Goal: Task Accomplishment & Management: Use online tool/utility

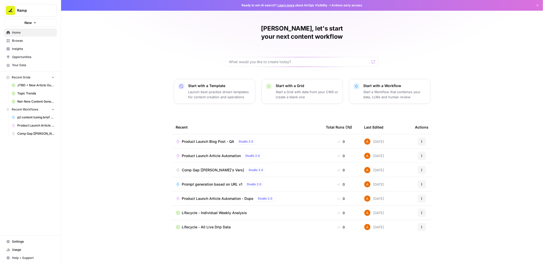
click at [214, 139] on span "Product Launch Blog Post - QA" at bounding box center [208, 141] width 52 height 5
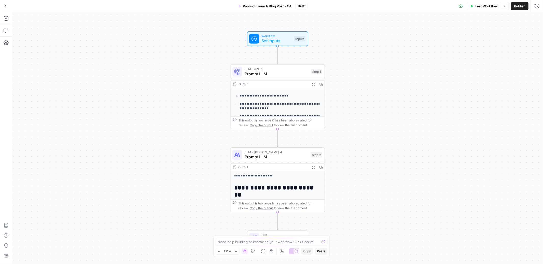
click at [482, 9] on button "Test Workflow" at bounding box center [484, 6] width 34 height 8
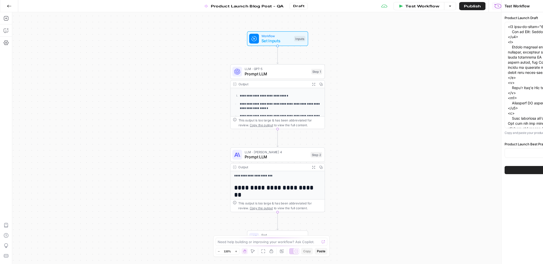
type input "Product Release - Blog Best Practices"
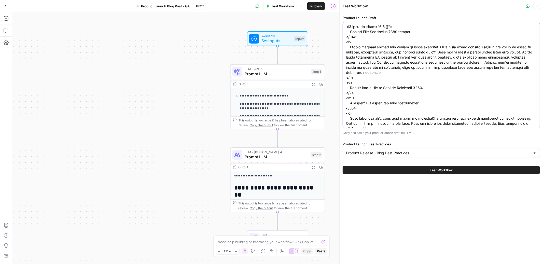
paste textarea "start="408" data-end="465"> Smarter vendor management, from approvals to invoic…"
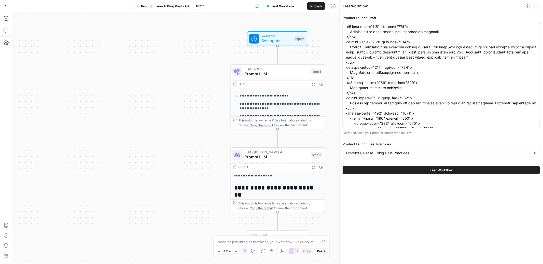
type textarea "<h1 data-start="408" data-end="465"> Smarter vendor management, from approvals …"
click at [428, 170] on button "Test Workflow" at bounding box center [441, 170] width 197 height 8
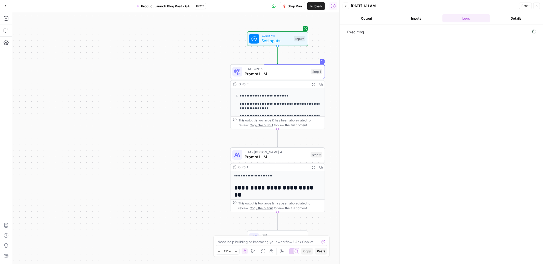
click at [367, 20] on button "Output" at bounding box center [367, 18] width 48 height 8
click at [463, 20] on button "Logs" at bounding box center [467, 18] width 48 height 8
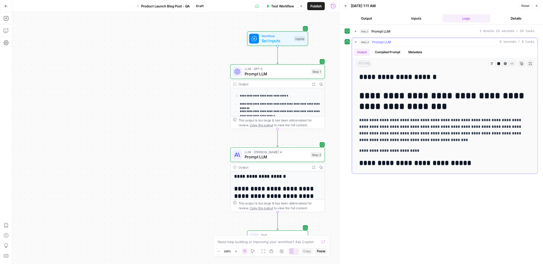
scroll to position [6, 0]
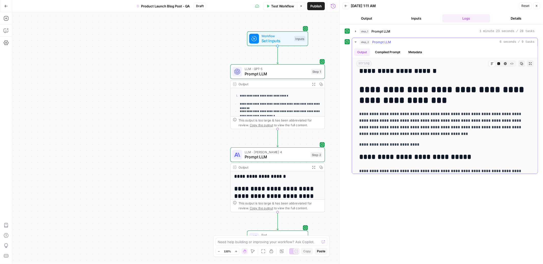
click at [531, 65] on icon "button" at bounding box center [530, 63] width 3 height 3
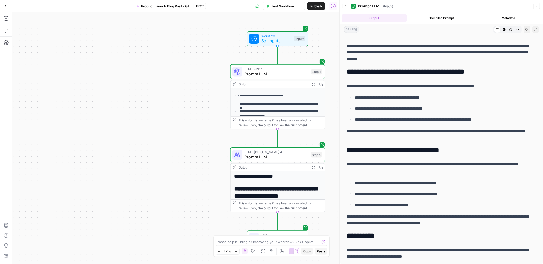
scroll to position [0, 0]
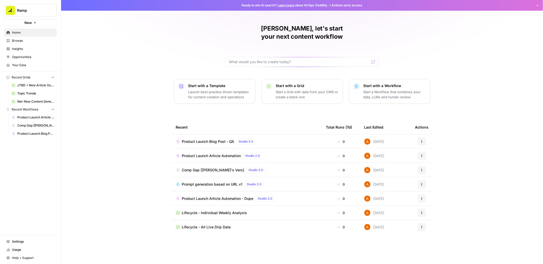
click at [204, 153] on span "Product Launch Article Automation" at bounding box center [211, 155] width 59 height 5
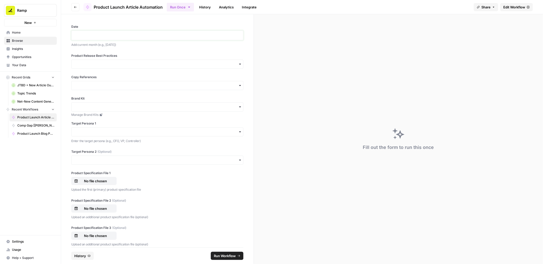
click at [210, 36] on p at bounding box center [158, 35] width 166 height 5
click at [179, 65] on input "Product Release Best Practices" at bounding box center [158, 64] width 166 height 5
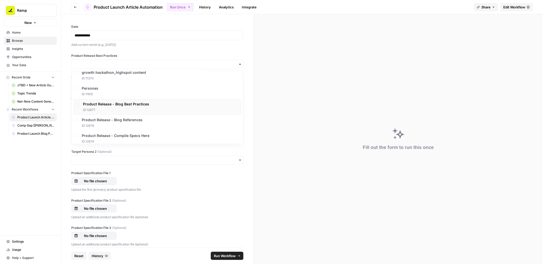
scroll to position [156, 0]
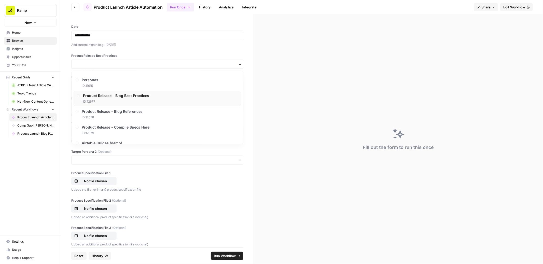
click at [132, 96] on span "Product Release - Blog Best Practices" at bounding box center [116, 95] width 66 height 5
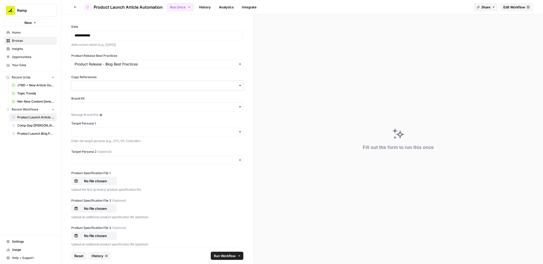
click at [120, 86] on input "Copy References" at bounding box center [158, 85] width 166 height 5
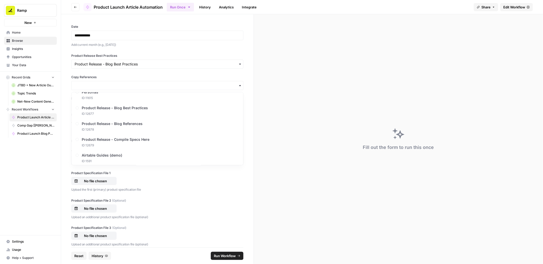
scroll to position [169, 0]
click at [120, 121] on span "Product Release - Blog References" at bounding box center [113, 120] width 61 height 5
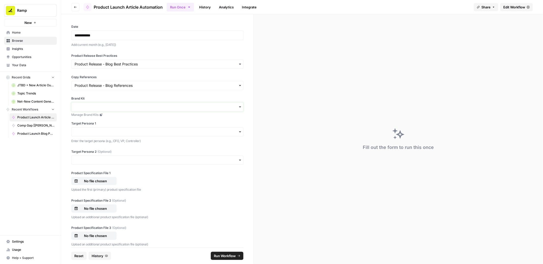
click at [117, 107] on input "Brand Kit" at bounding box center [158, 106] width 166 height 5
click at [111, 132] on div "Test - [PERSON_NAME]" at bounding box center [158, 131] width 172 height 10
click at [114, 132] on input "Target Persona 1" at bounding box center [158, 131] width 166 height 5
click at [110, 157] on div "Accountants" at bounding box center [158, 155] width 172 height 10
click at [108, 154] on div "Target Persona 2 (Optional)" at bounding box center [157, 156] width 172 height 15
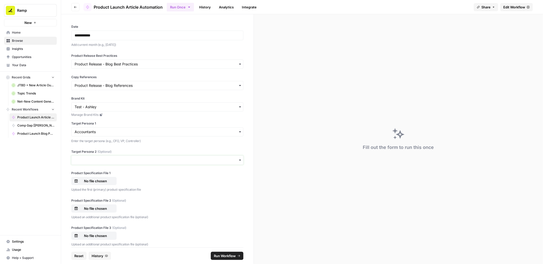
click at [109, 159] on input "Target Persona 2 (Optional)" at bounding box center [158, 160] width 166 height 5
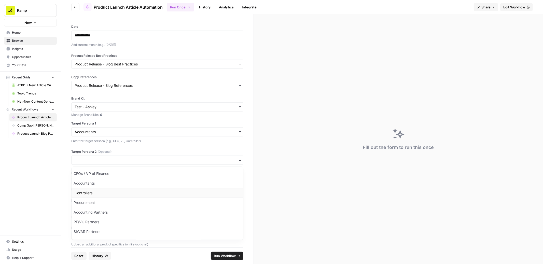
click at [107, 193] on div "Controllers" at bounding box center [158, 193] width 172 height 10
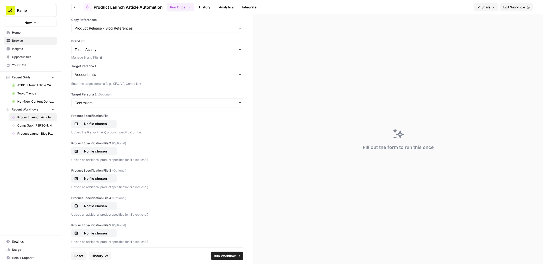
scroll to position [60, 0]
click at [92, 121] on p "No file chosen" at bounding box center [95, 121] width 33 height 5
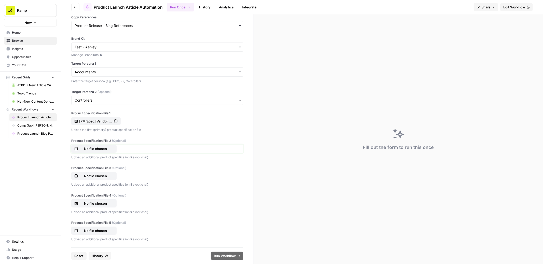
click at [96, 148] on p "No file chosen" at bounding box center [95, 148] width 33 height 5
click at [89, 148] on p "No file chosen" at bounding box center [95, 148] width 33 height 5
click at [104, 175] on p "No file chosen" at bounding box center [95, 175] width 33 height 5
click at [106, 202] on p "No file chosen" at bounding box center [95, 203] width 33 height 5
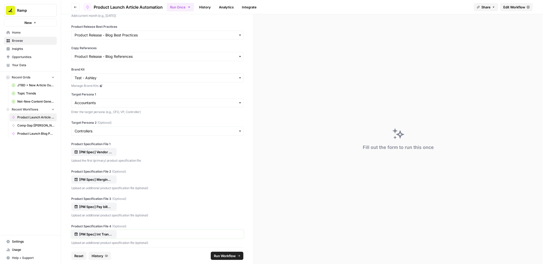
scroll to position [0, 0]
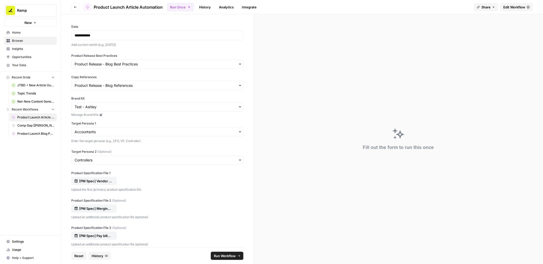
click at [226, 254] on span "Run Workflow" at bounding box center [225, 255] width 22 height 5
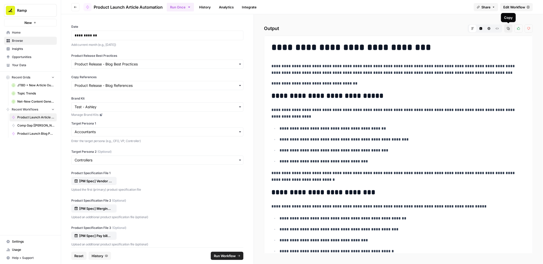
click at [508, 29] on icon "button" at bounding box center [508, 28] width 3 height 3
click at [498, 28] on icon "button" at bounding box center [497, 29] width 3 height 2
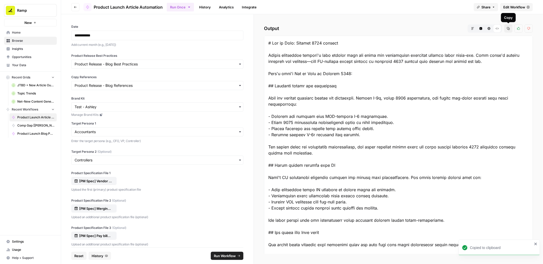
click at [508, 29] on icon "button" at bounding box center [508, 28] width 3 height 3
click at [471, 29] on icon "button" at bounding box center [472, 28] width 3 height 3
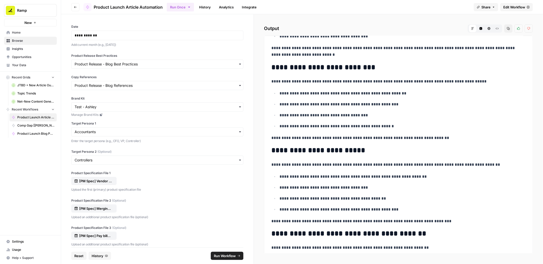
scroll to position [200, 0]
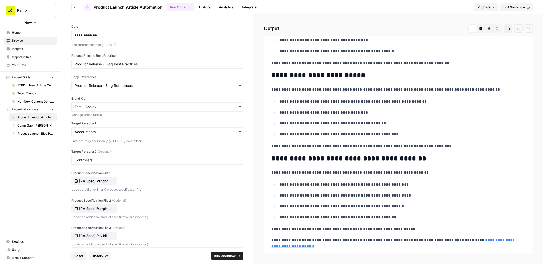
drag, startPoint x: 272, startPoint y: 44, endPoint x: 417, endPoint y: 248, distance: 250.2
click at [417, 248] on div "**********" at bounding box center [398, 46] width 260 height 412
copy div "**********"
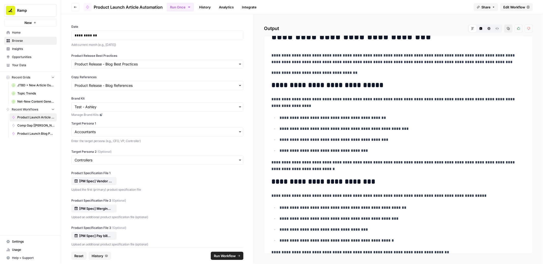
scroll to position [0, 0]
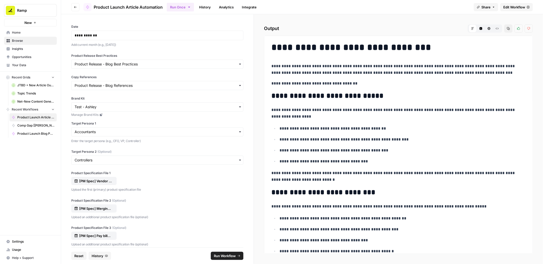
click at [315, 137] on p "**********" at bounding box center [403, 139] width 246 height 7
